Goal: Task Accomplishment & Management: Complete application form

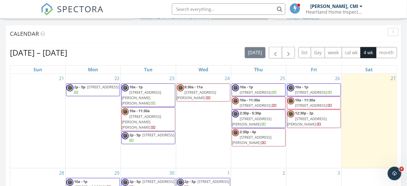
scroll to position [256, 0]
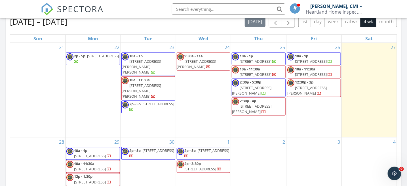
drag, startPoint x: 299, startPoint y: 102, endPoint x: 308, endPoint y: 61, distance: 42.5
click at [308, 61] on span "111 Center St, Clinton 08809" at bounding box center [311, 61] width 32 height 5
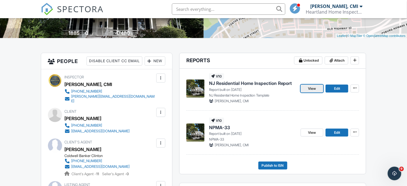
click at [309, 89] on span "View" at bounding box center [312, 89] width 8 height 6
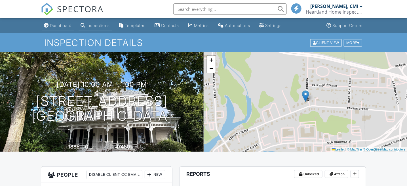
click at [57, 26] on div "Dashboard" at bounding box center [61, 25] width 22 height 5
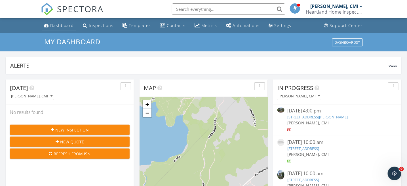
click at [56, 26] on div "Dashboard" at bounding box center [63, 25] width 24 height 5
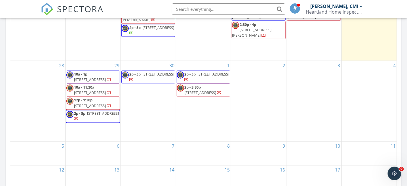
scroll to position [341, 0]
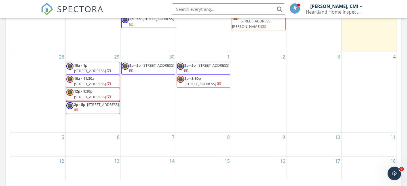
click at [98, 125] on div "29 10a - 1p 167 Franklin Ave, Maplewood 07040 10a - 11:30a 167 Franklin Ave, Ma…" at bounding box center [93, 92] width 55 height 80
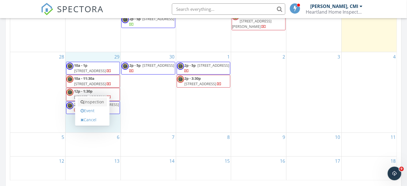
click at [101, 104] on link "Inspection" at bounding box center [92, 102] width 29 height 9
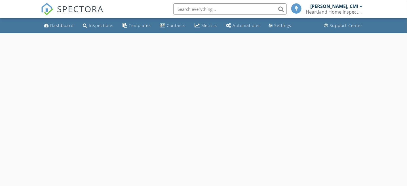
select select "8"
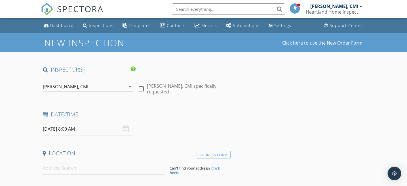
click at [79, 133] on input "[DATE] 8:00 AM" at bounding box center [88, 129] width 91 height 14
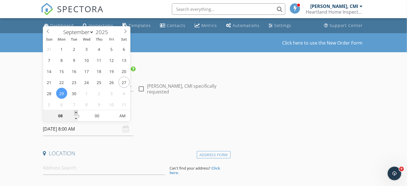
type input "09"
type input "09/29/2025 9:00 AM"
click at [76, 112] on span at bounding box center [76, 113] width 4 height 6
type input "10"
type input "09/29/2025 10:00 AM"
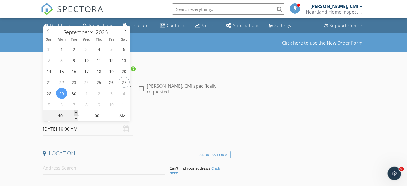
click at [76, 112] on span at bounding box center [76, 113] width 4 height 6
type input "11"
type input "09/29/2025 11:00 AM"
click at [76, 112] on span at bounding box center [76, 113] width 4 height 6
type input "12"
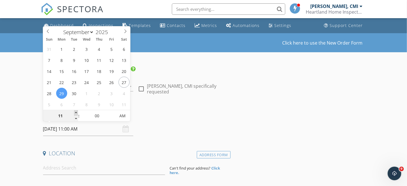
type input "09/29/2025 12:00 PM"
click at [76, 112] on span at bounding box center [76, 113] width 4 height 6
type input "01"
type input "09/29/2025 1:00 PM"
click at [76, 112] on span at bounding box center [76, 113] width 4 height 6
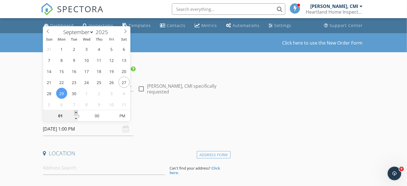
type input "02"
type input "09/29/2025 2:00 PM"
click at [76, 112] on span at bounding box center [76, 113] width 4 height 6
type input "03"
type input "09/29/2025 3:00 PM"
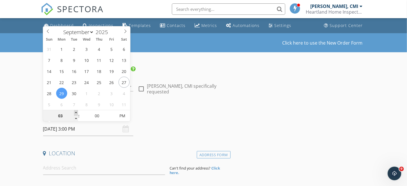
click at [76, 112] on span at bounding box center [76, 113] width 4 height 6
type input "04"
type input "09/29/2025 4:00 PM"
click at [76, 112] on span at bounding box center [76, 113] width 4 height 6
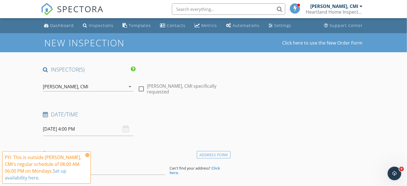
click at [88, 154] on icon at bounding box center [87, 155] width 4 height 5
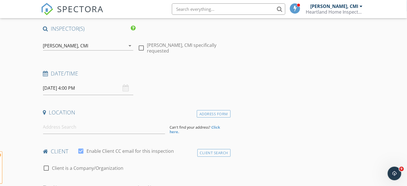
scroll to position [85, 0]
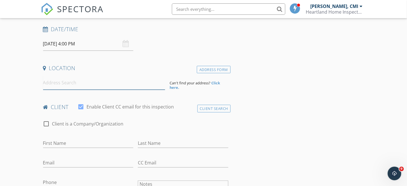
click at [83, 81] on input at bounding box center [104, 83] width 122 height 14
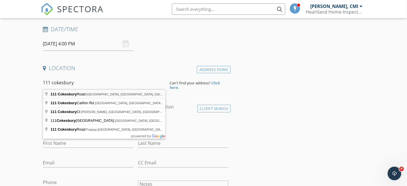
type input "111 Cokesbury Road, Lebanon, NJ, USA"
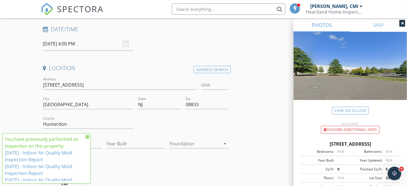
click at [87, 136] on icon at bounding box center [87, 137] width 4 height 5
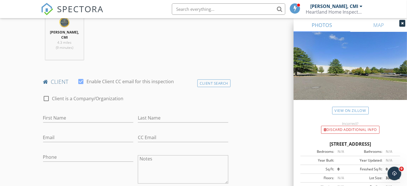
scroll to position [284, 0]
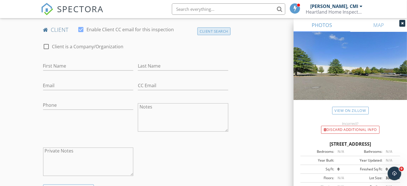
drag, startPoint x: 224, startPoint y: 32, endPoint x: 203, endPoint y: 33, distance: 21.0
click at [223, 32] on div "Client Search" at bounding box center [215, 32] width 34 height 8
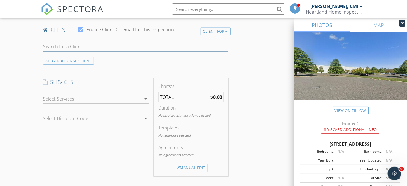
click at [93, 47] on input "text" at bounding box center [136, 46] width 186 height 9
type input "safav"
click at [95, 55] on div "Safaveih Attn- Kevin Rider" at bounding box center [101, 57] width 85 height 7
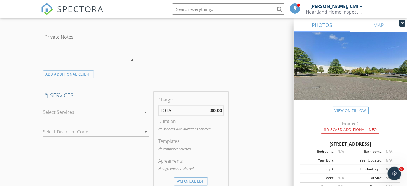
scroll to position [426, 0]
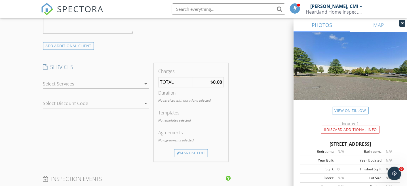
click at [87, 81] on div at bounding box center [92, 83] width 99 height 9
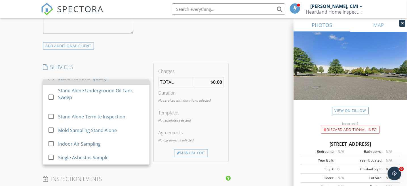
scroll to position [57, 0]
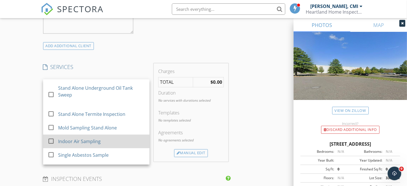
click at [110, 139] on div "Indoor Air Sampling" at bounding box center [101, 141] width 87 height 11
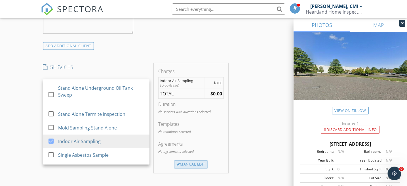
click at [194, 165] on div "Manual Edit" at bounding box center [191, 165] width 34 height 8
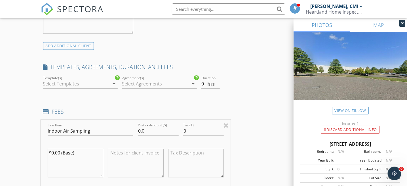
click at [84, 79] on div at bounding box center [76, 83] width 67 height 9
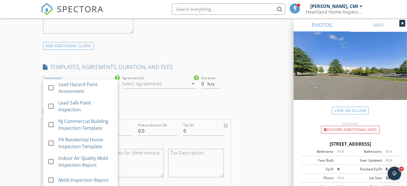
scroll to position [85, 0]
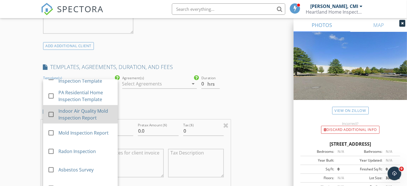
click at [85, 112] on div "Indoor Air Quality Mold Inspection Report" at bounding box center [85, 115] width 55 height 14
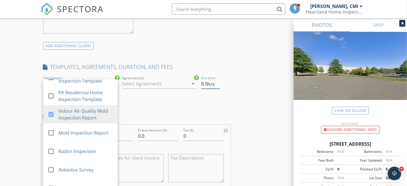
click at [218, 81] on input "0.5" at bounding box center [211, 83] width 19 height 9
click at [218, 81] on input "1" at bounding box center [211, 83] width 19 height 9
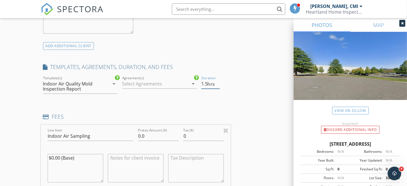
type input "1.5"
click at [217, 81] on input "1.5" at bounding box center [211, 83] width 19 height 9
click at [140, 135] on input "0.0" at bounding box center [158, 136] width 41 height 9
type input "650.0"
click at [257, 128] on div "INSPECTOR(S) check_box Edward Novak III, CMI PRIMARY check_box_outline_blank Le…" at bounding box center [204, 158] width 326 height 1037
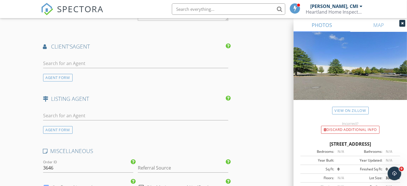
scroll to position [795, 0]
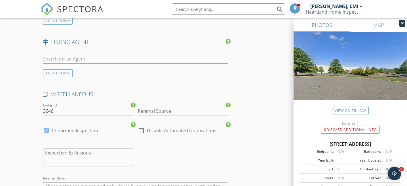
click at [152, 129] on label "Disable Automated Notifications" at bounding box center [182, 131] width 70 height 6
checkbox input "true"
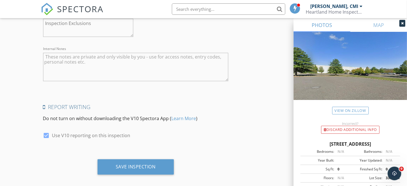
scroll to position [929, 0]
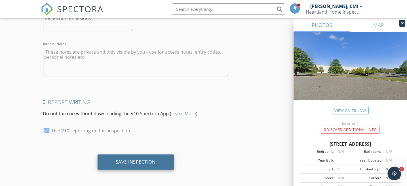
click at [143, 159] on div "Save Inspection" at bounding box center [136, 162] width 40 height 6
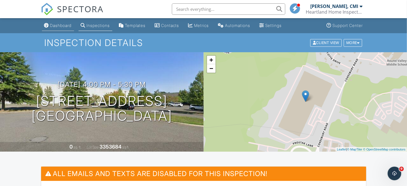
click at [57, 23] on div "Dashboard" at bounding box center [61, 25] width 22 height 5
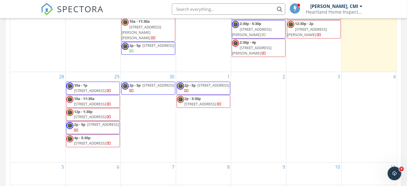
scroll to position [312, 0]
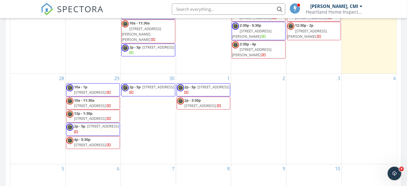
click at [143, 89] on span "[STREET_ADDRESS]" at bounding box center [159, 86] width 32 height 5
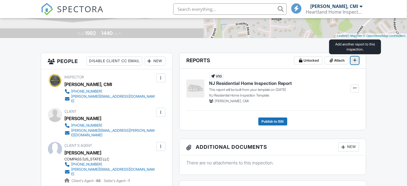
click at [355, 60] on icon at bounding box center [354, 60] width 3 height 4
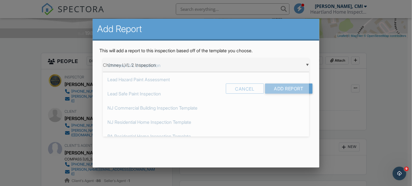
click at [185, 64] on div "▼ Chimney LVL 2 Inspection Chimney LVL 2 Inspection Lead Hazard Paint Assessmen…" at bounding box center [206, 65] width 206 height 14
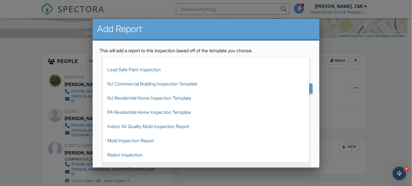
scroll to position [42, 0]
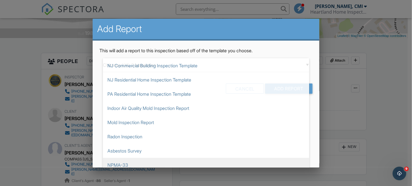
click at [230, 160] on span "NPMA-33" at bounding box center [206, 165] width 206 height 14
type input "NPMA-33"
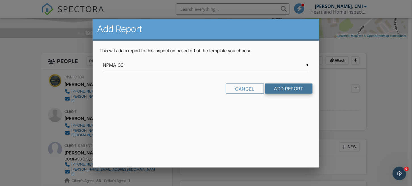
click at [296, 90] on input "Add Report" at bounding box center [288, 88] width 47 height 10
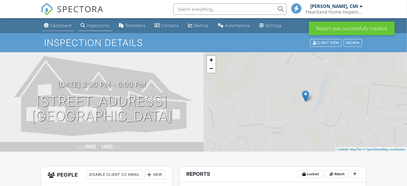
click at [59, 27] on div "Dashboard" at bounding box center [61, 25] width 22 height 5
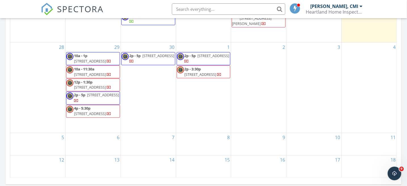
scroll to position [341, 0]
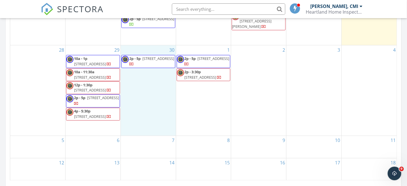
click at [146, 91] on div "30 2p - 5p [STREET_ADDRESS]" at bounding box center [148, 90] width 55 height 90
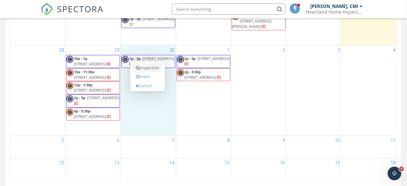
click at [154, 70] on link "Inspection" at bounding box center [147, 67] width 29 height 9
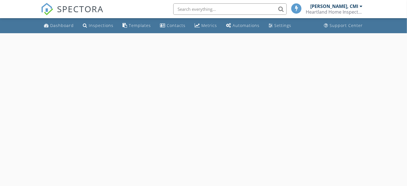
select select "8"
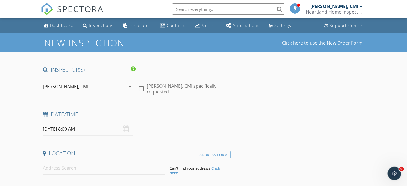
click at [84, 131] on input "[DATE] 8:00 AM" at bounding box center [88, 129] width 91 height 14
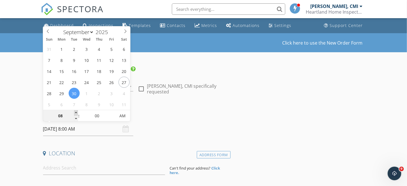
type input "09"
type input "09/30/2025 9:00 AM"
click at [76, 112] on span at bounding box center [76, 113] width 4 height 6
type input "10"
type input "09/30/2025 10:00 AM"
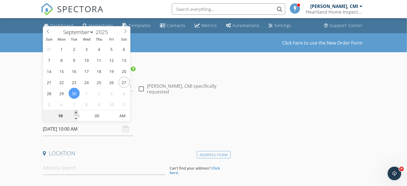
click at [76, 112] on span at bounding box center [76, 113] width 4 height 6
type input "11"
type input "09/30/2025 11:00 AM"
click at [76, 112] on span at bounding box center [76, 113] width 4 height 6
type input "12"
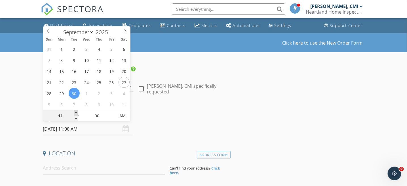
type input "09/30/2025 12:00 PM"
click at [76, 112] on span at bounding box center [76, 113] width 4 height 6
type input "01"
type input "09/30/2025 1:00 PM"
click at [76, 112] on span at bounding box center [76, 113] width 4 height 6
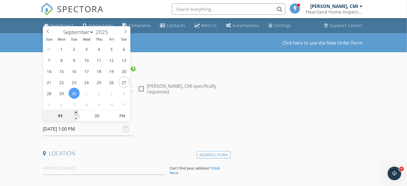
type input "02"
type input "[DATE] 2:00 PM"
click at [76, 112] on span at bounding box center [76, 113] width 4 height 6
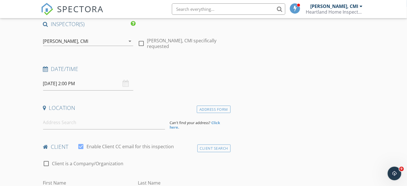
scroll to position [85, 0]
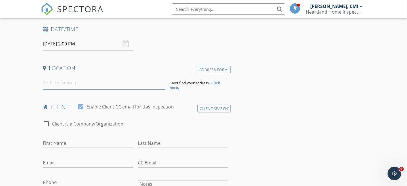
click at [84, 81] on input at bounding box center [104, 83] width 122 height 14
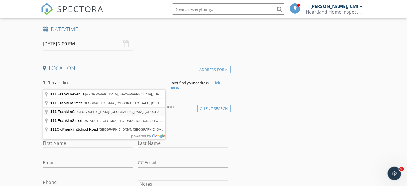
type input "111 Franklin Ct, Flemington, NJ, USA"
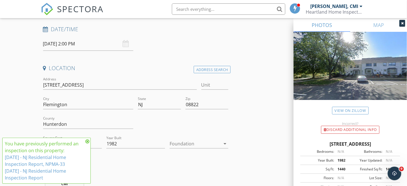
click at [88, 141] on icon at bounding box center [87, 141] width 4 height 5
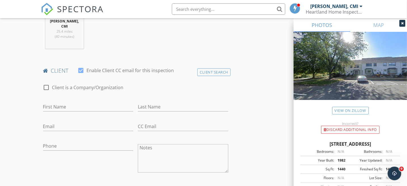
scroll to position [256, 0]
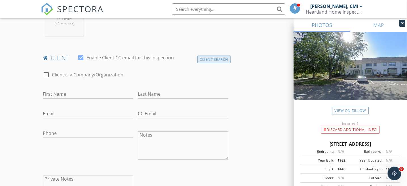
click at [210, 58] on div "Client Search" at bounding box center [215, 60] width 34 height 8
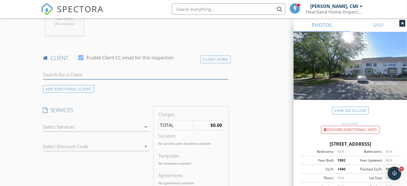
click at [79, 72] on input "text" at bounding box center [136, 74] width 186 height 9
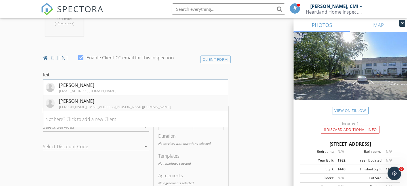
type input "leit"
click at [74, 102] on div "[PERSON_NAME]" at bounding box center [115, 101] width 112 height 7
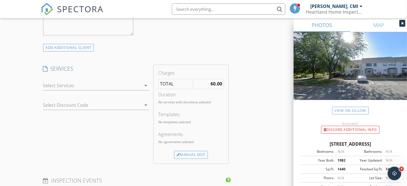
scroll to position [426, 0]
click at [91, 81] on div at bounding box center [92, 83] width 99 height 9
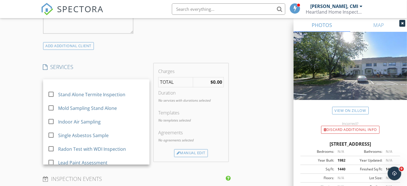
scroll to position [85, 0]
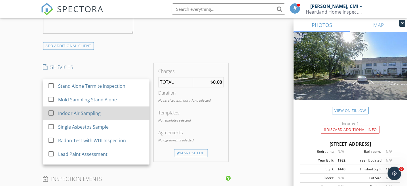
click at [92, 110] on div "Indoor Air Sampling" at bounding box center [79, 113] width 43 height 7
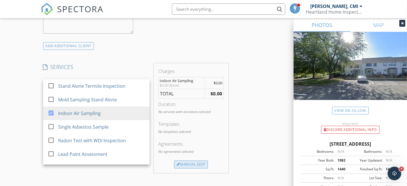
click at [198, 165] on div "Manual Edit" at bounding box center [191, 165] width 34 height 8
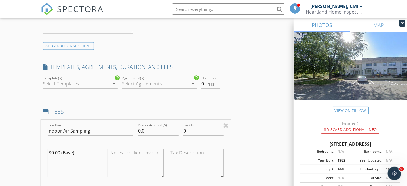
click at [78, 83] on div at bounding box center [76, 83] width 67 height 9
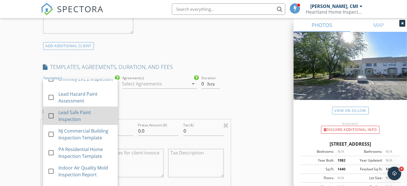
scroll to position [28, 0]
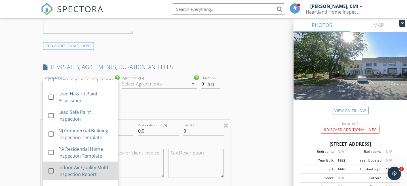
click at [83, 171] on div "Indoor Air Quality Mold Inspection Report" at bounding box center [85, 171] width 55 height 14
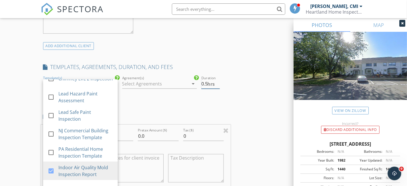
click at [217, 81] on input "0.5" at bounding box center [211, 83] width 19 height 9
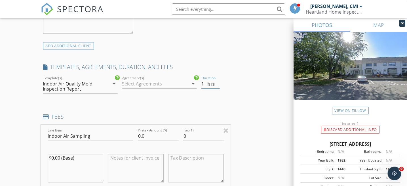
click at [217, 81] on input "1" at bounding box center [211, 83] width 19 height 9
type input "1.5"
click at [217, 81] on input "1.5" at bounding box center [211, 83] width 19 height 9
click at [141, 136] on input "0.0" at bounding box center [158, 136] width 41 height 9
type input "525.0"
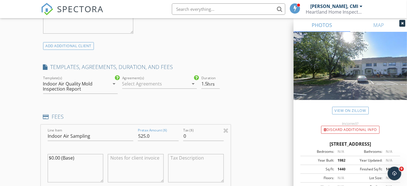
click at [255, 86] on div "INSPECTOR(S) check_box Edward Novak III, CMI PRIMARY check_box_outline_blank Le…" at bounding box center [204, 158] width 326 height 1037
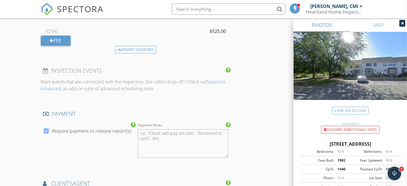
scroll to position [625, 0]
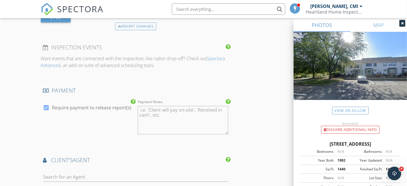
click at [71, 108] on label "Require payment to release report(s)" at bounding box center [91, 108] width 79 height 6
checkbox input "false"
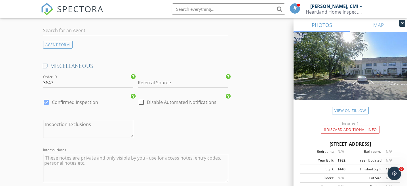
click at [165, 101] on label "Disable Automated Notifications" at bounding box center [182, 102] width 70 height 6
checkbox input "true"
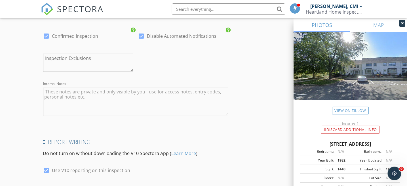
scroll to position [929, 0]
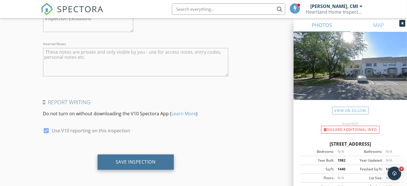
click at [120, 167] on div "Save Inspection" at bounding box center [136, 161] width 76 height 15
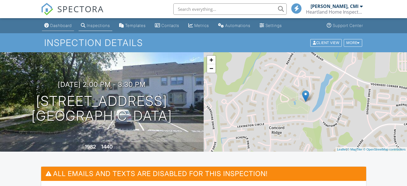
drag, startPoint x: 0, startPoint y: 0, endPoint x: 67, endPoint y: 24, distance: 71.2
click at [67, 24] on div "Dashboard" at bounding box center [61, 25] width 22 height 5
